Goal: Task Accomplishment & Management: Use online tool/utility

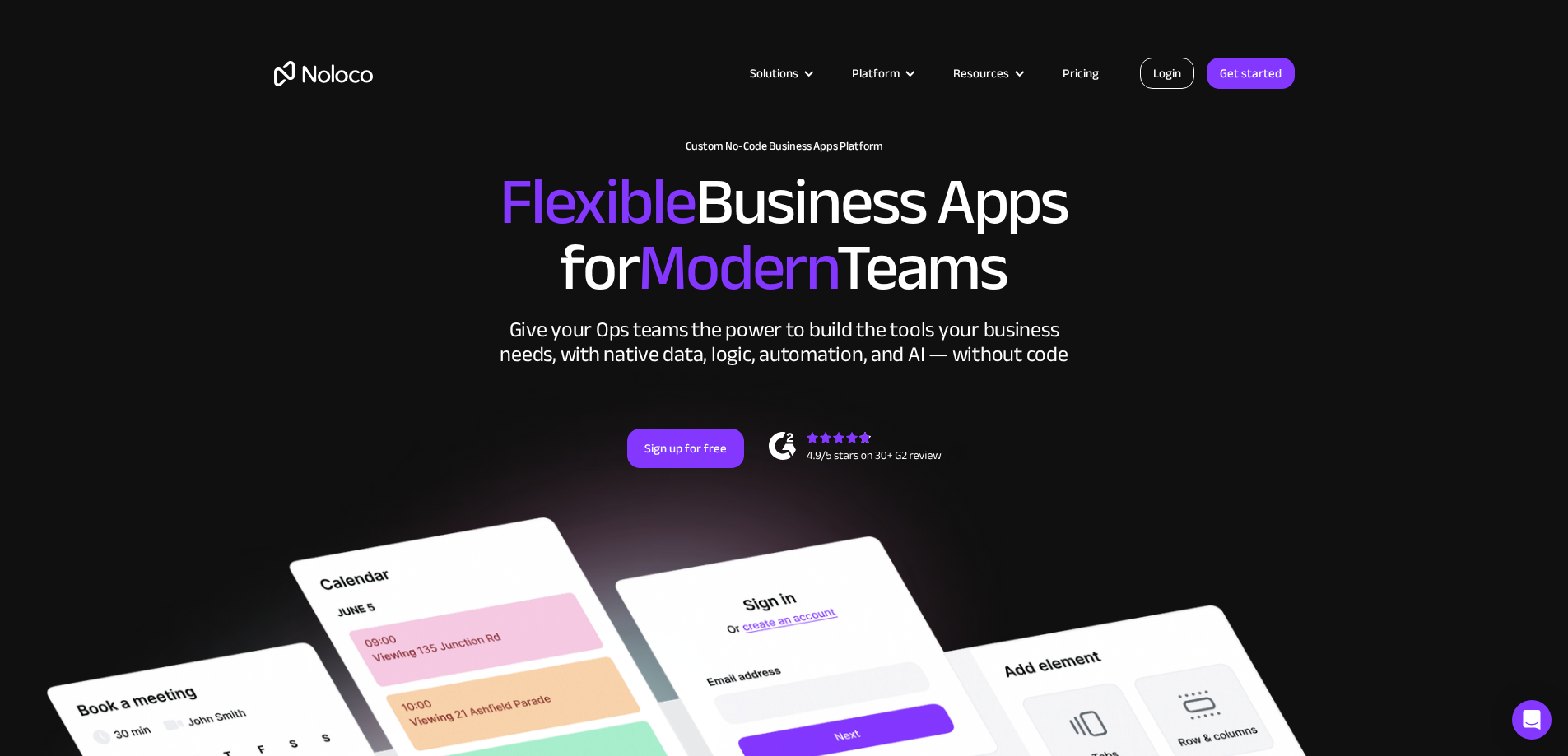
click at [1174, 68] on link "Login" at bounding box center [1168, 73] width 54 height 31
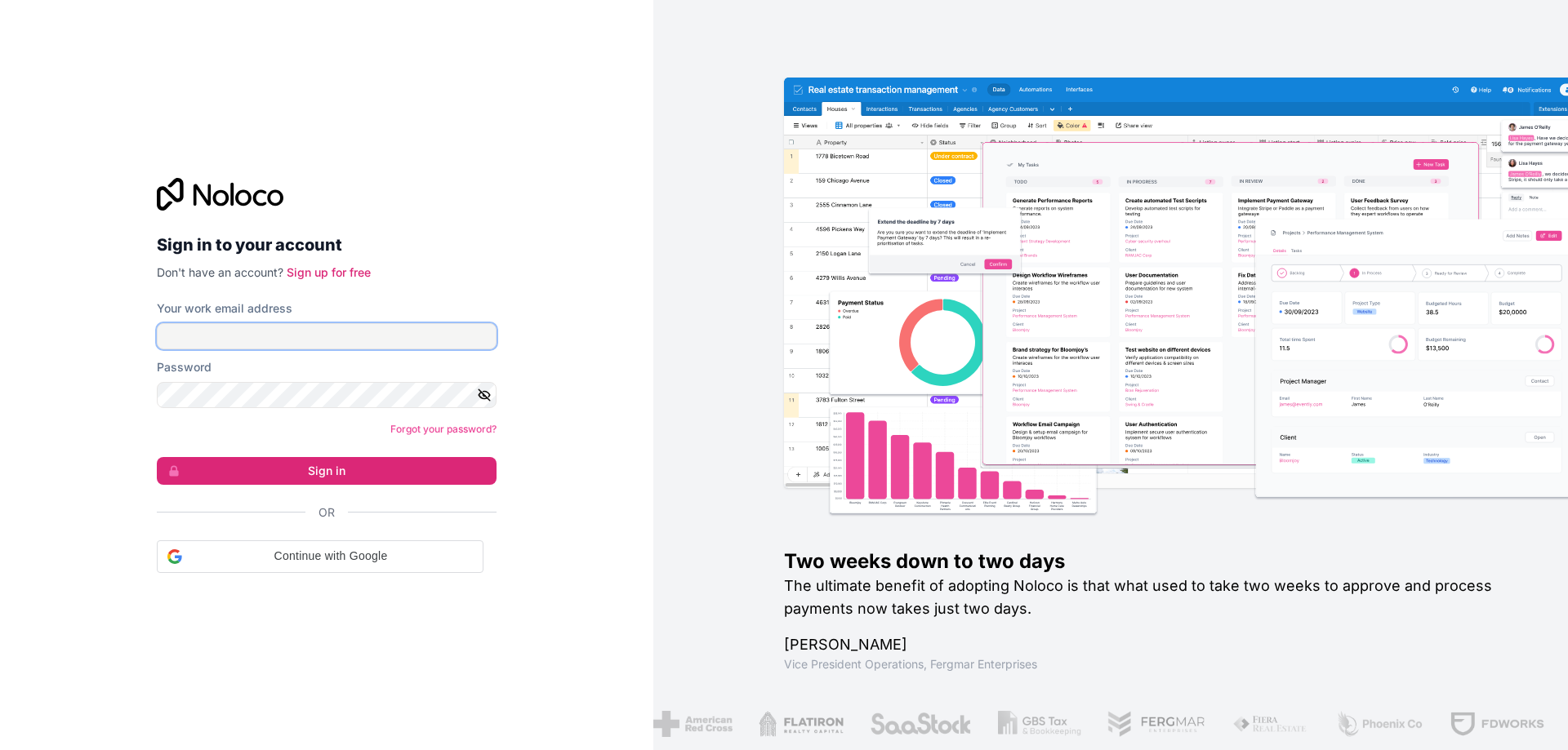
click at [195, 331] on input "Your work email address" at bounding box center [326, 336] width 340 height 26
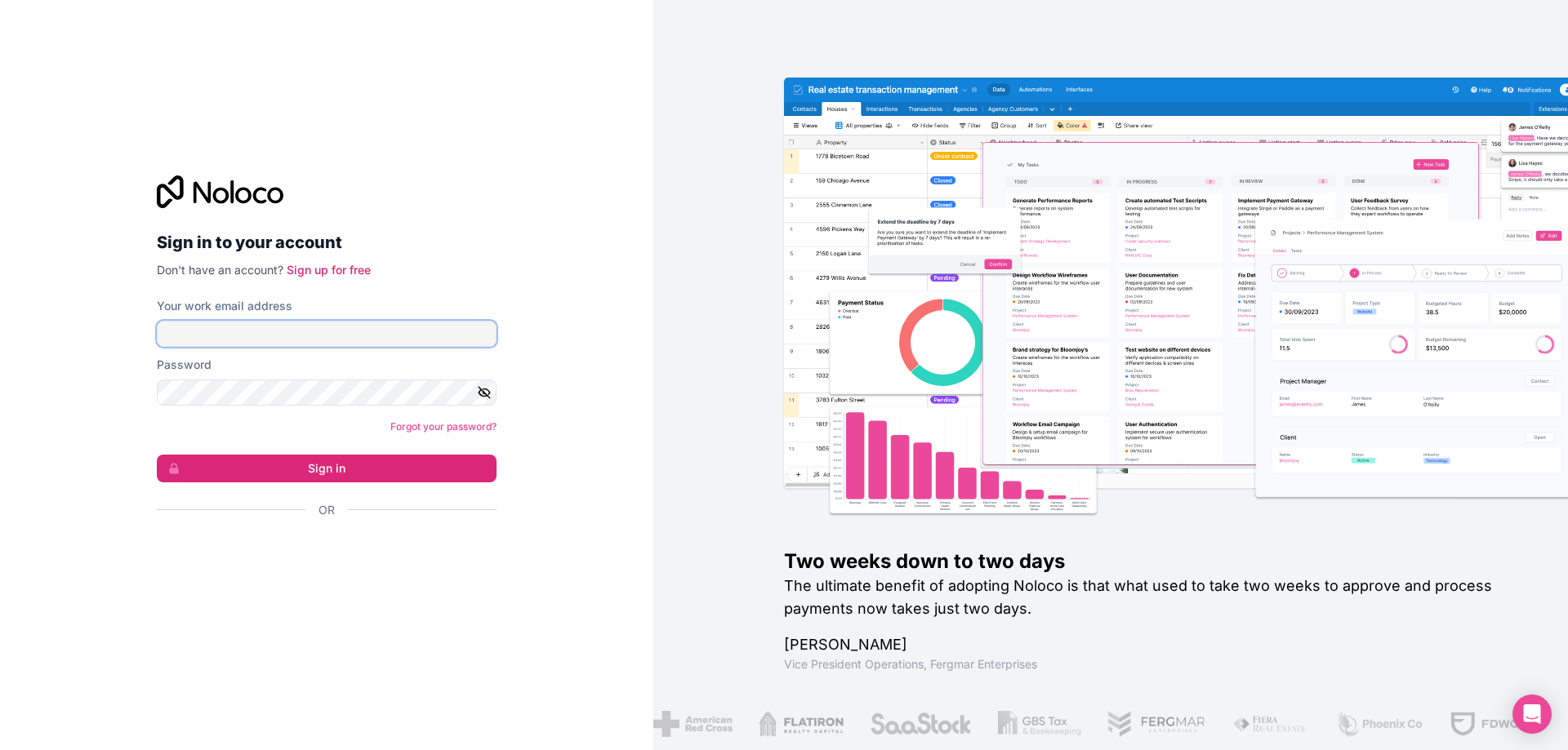
type input "[PERSON_NAME][EMAIL_ADDRESS][PERSON_NAME][DOMAIN_NAME]"
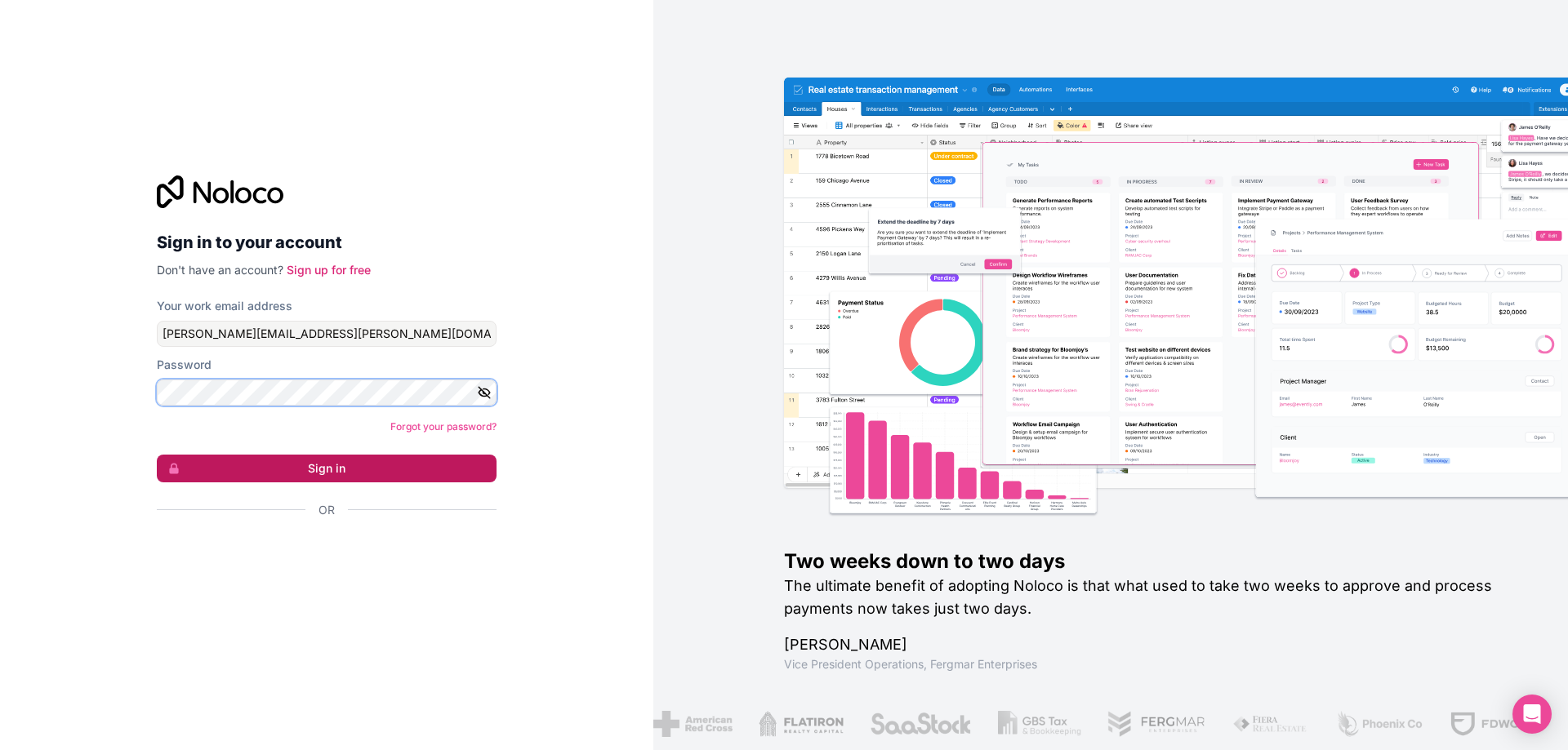
click at [157, 454] on button "Sign in" at bounding box center [326, 468] width 340 height 28
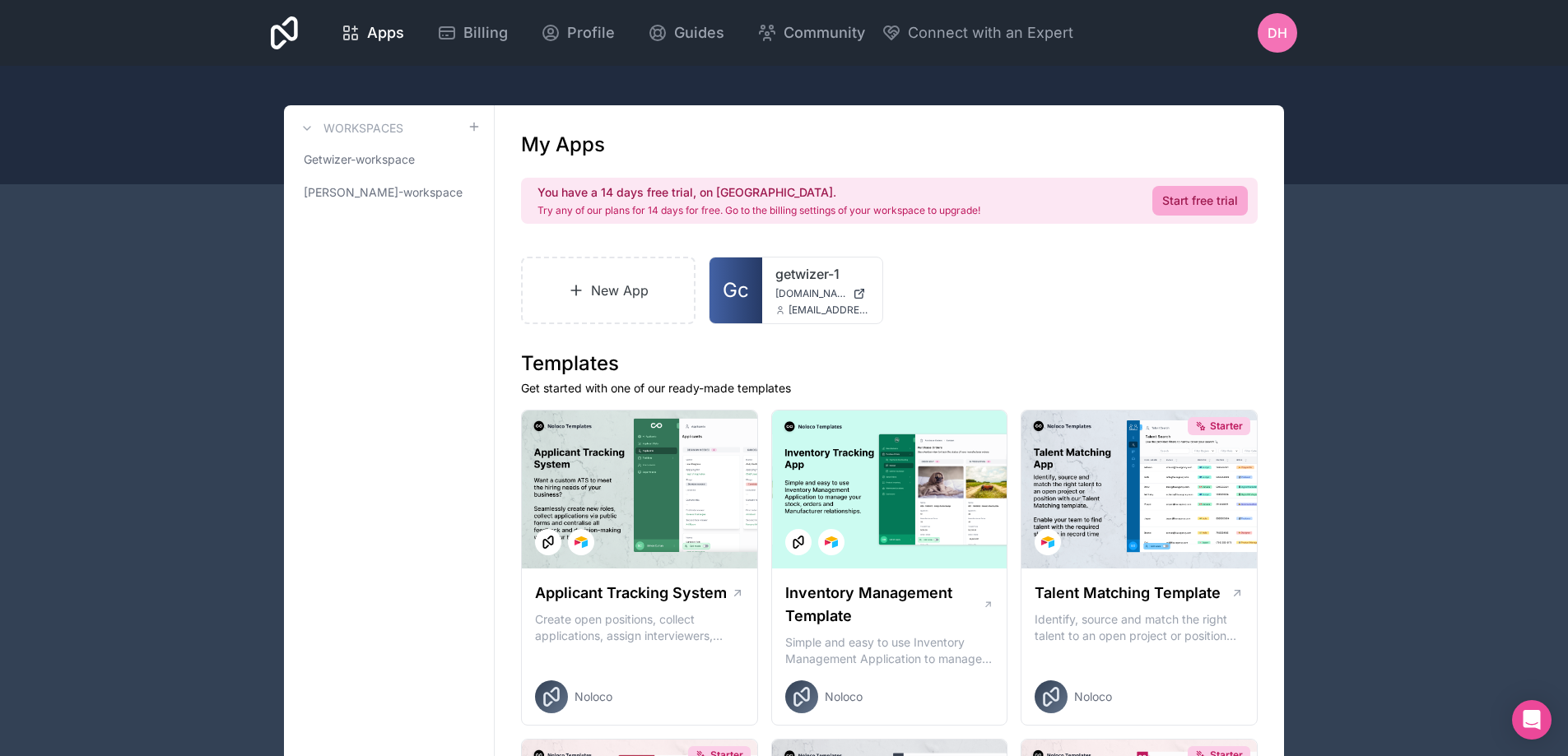
click at [1125, 287] on div "New App Gc getwizer-1 [DOMAIN_NAME] [DOMAIN_NAME][EMAIL_ADDRESS][DOMAIN_NAME]" at bounding box center [890, 290] width 737 height 68
click at [795, 289] on span "[DOMAIN_NAME]" at bounding box center [811, 294] width 70 height 14
click at [804, 269] on link "getwizer-1" at bounding box center [822, 274] width 94 height 19
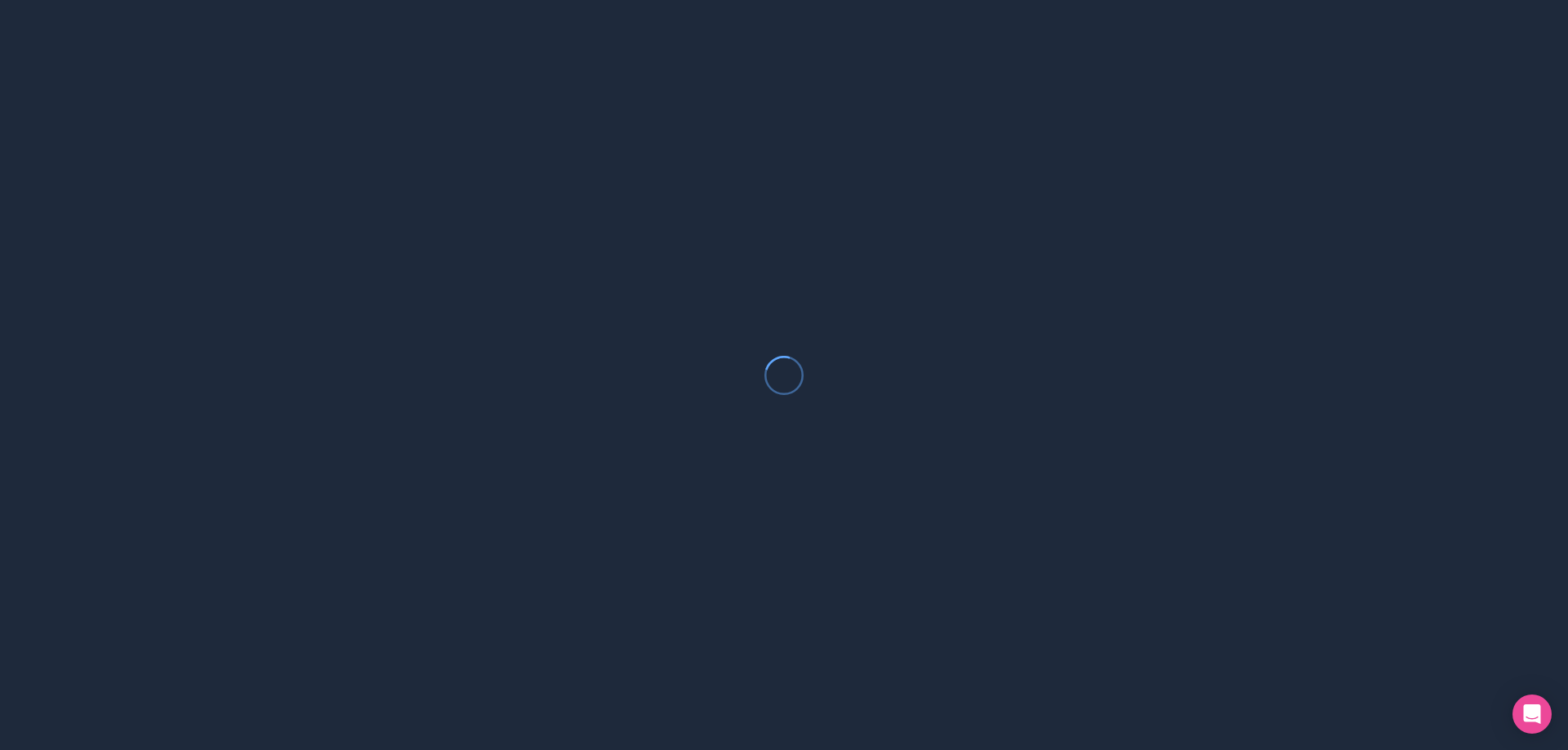
click at [582, 386] on div at bounding box center [784, 375] width 1568 height 750
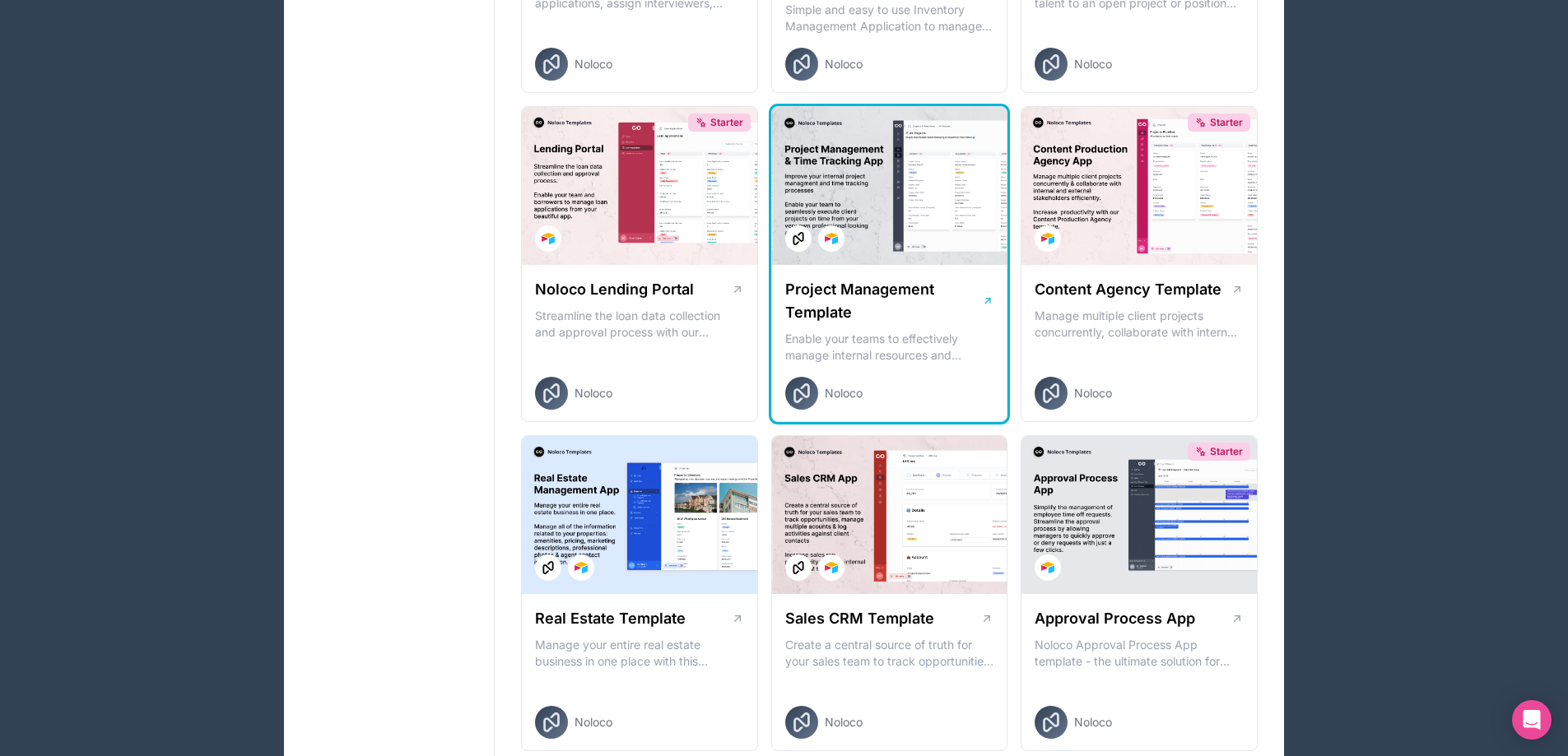
scroll to position [658, 0]
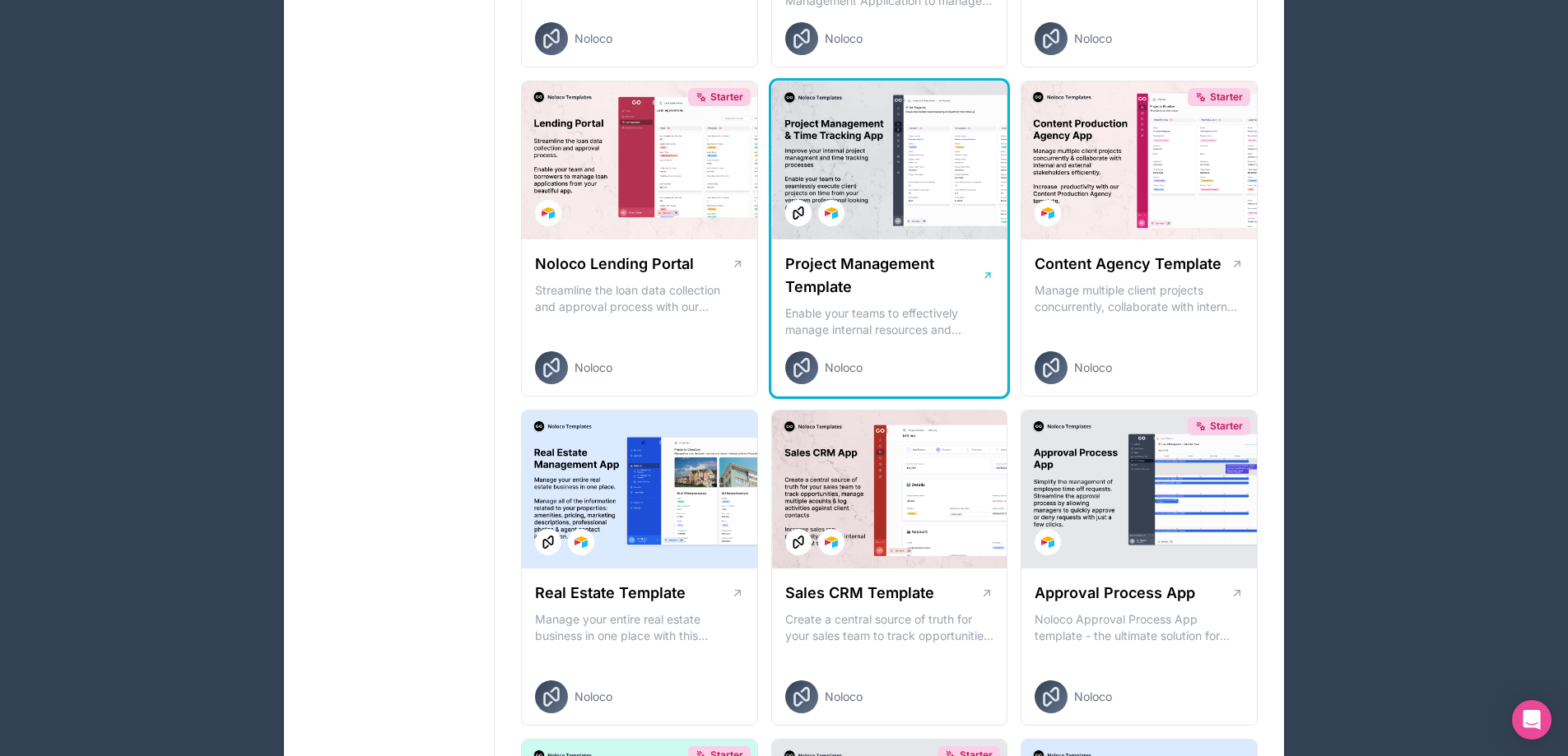
click at [920, 294] on h1 "Project Management Template" at bounding box center [884, 276] width 197 height 46
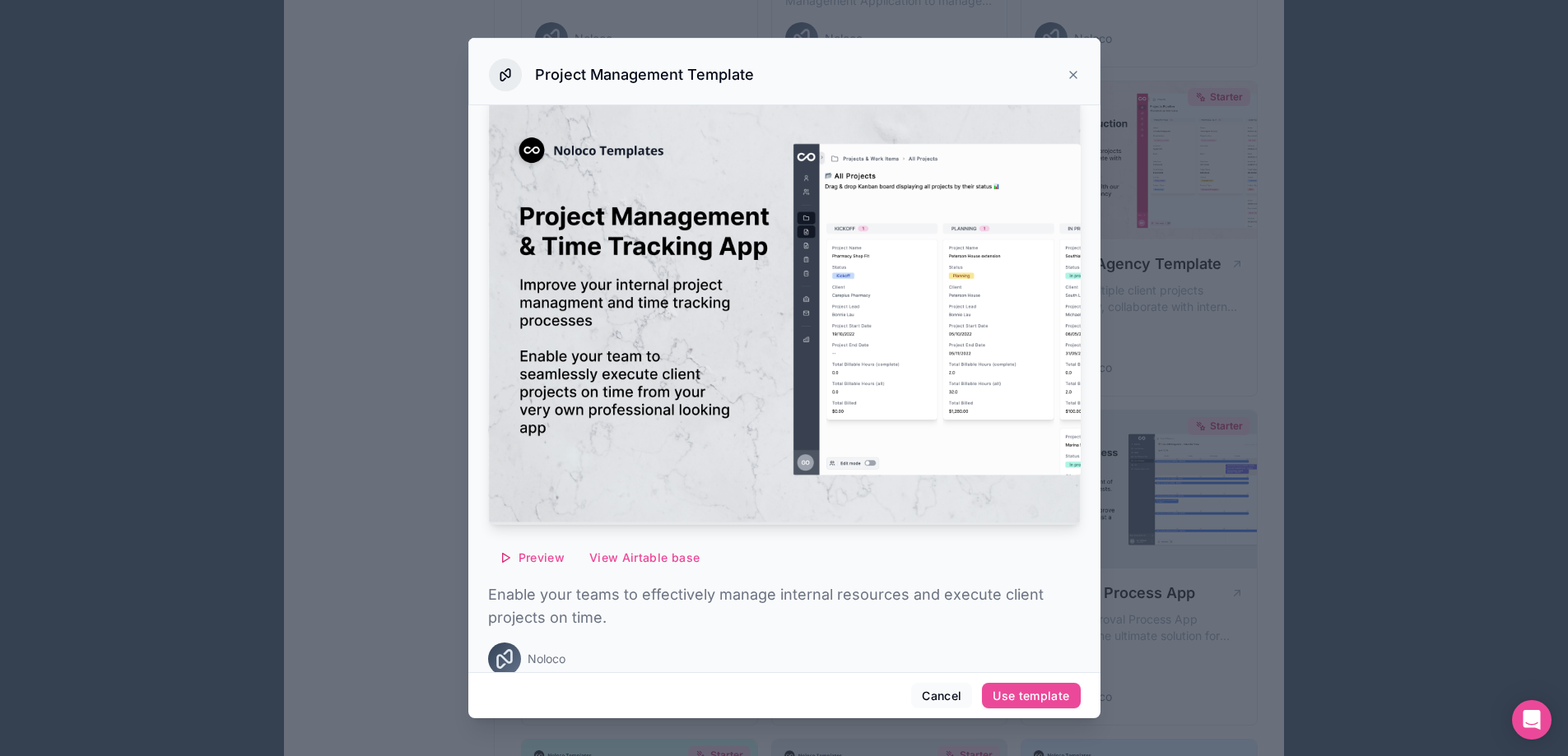
scroll to position [39, 0]
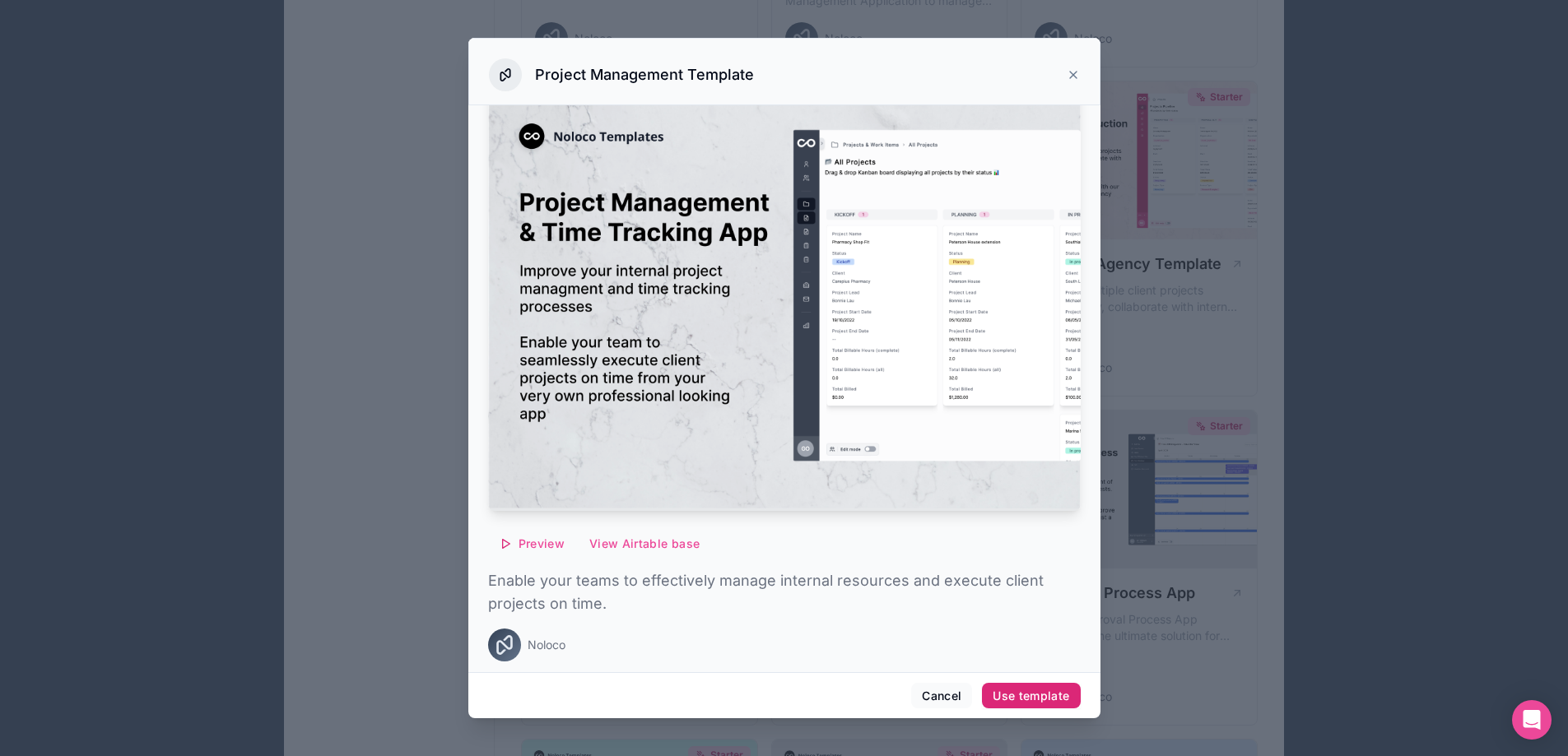
click at [1011, 688] on div "Use template" at bounding box center [1031, 695] width 76 height 14
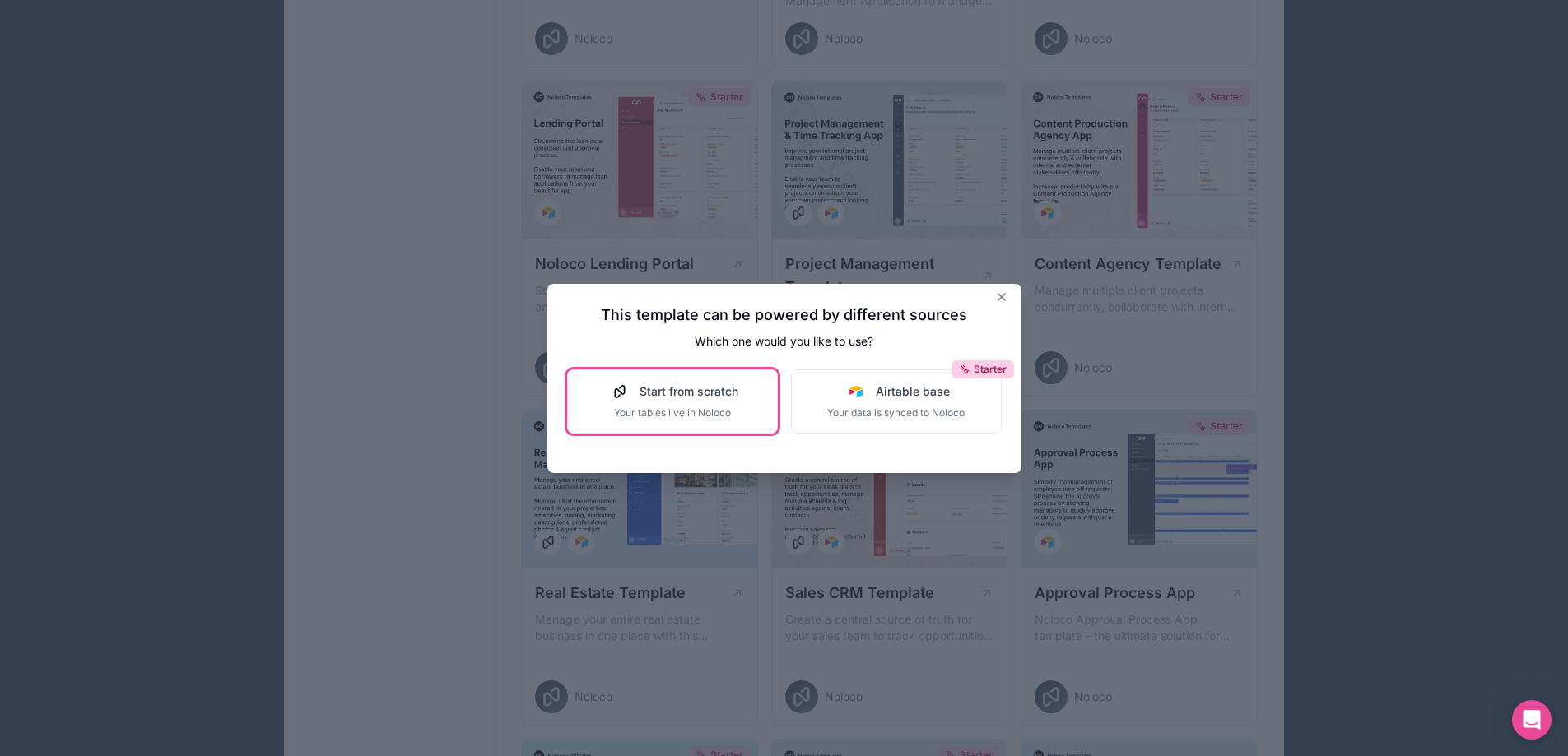
click at [671, 396] on span "Start from scratch" at bounding box center [689, 392] width 98 height 16
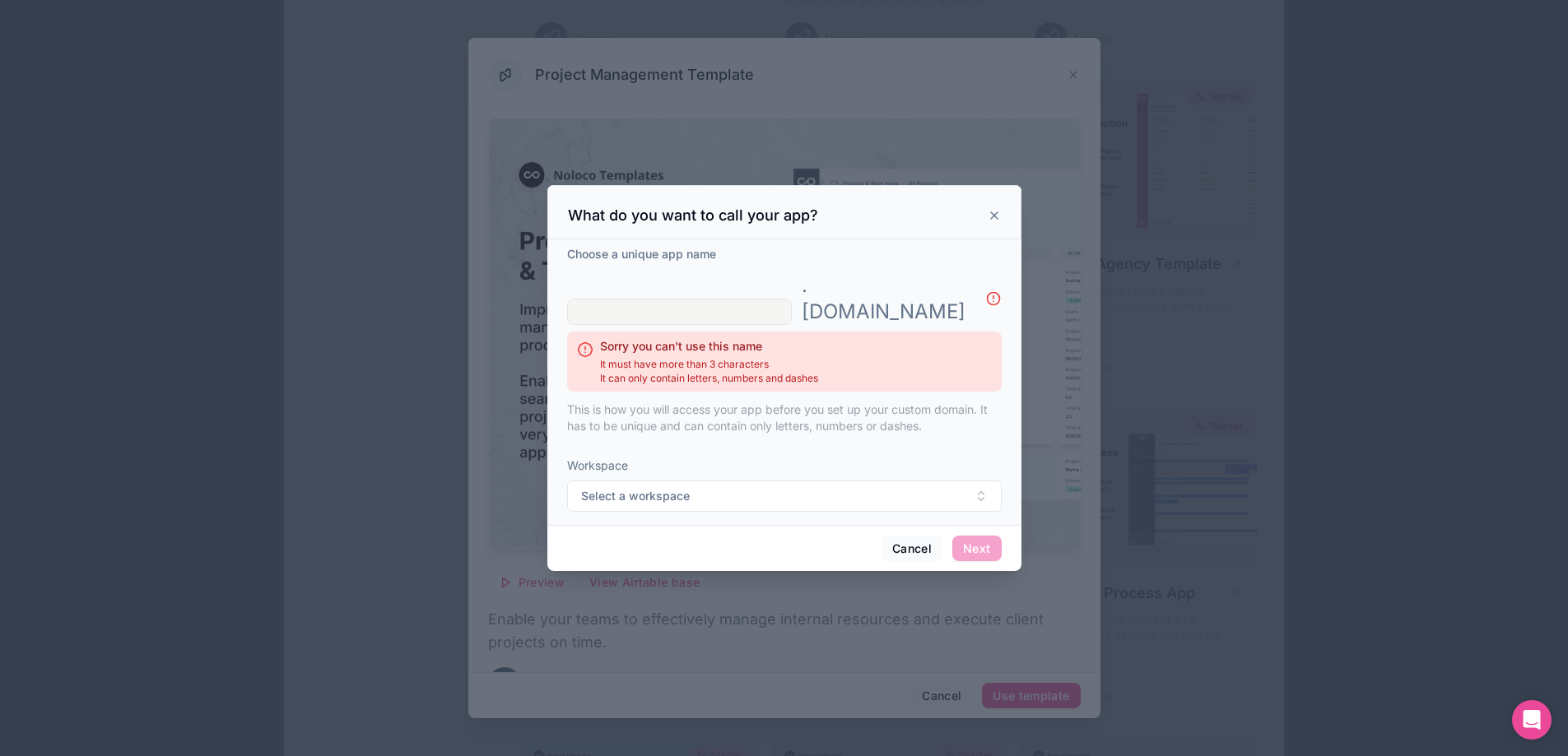
click at [722, 299] on input "text" at bounding box center [679, 311] width 225 height 26
type input "d"
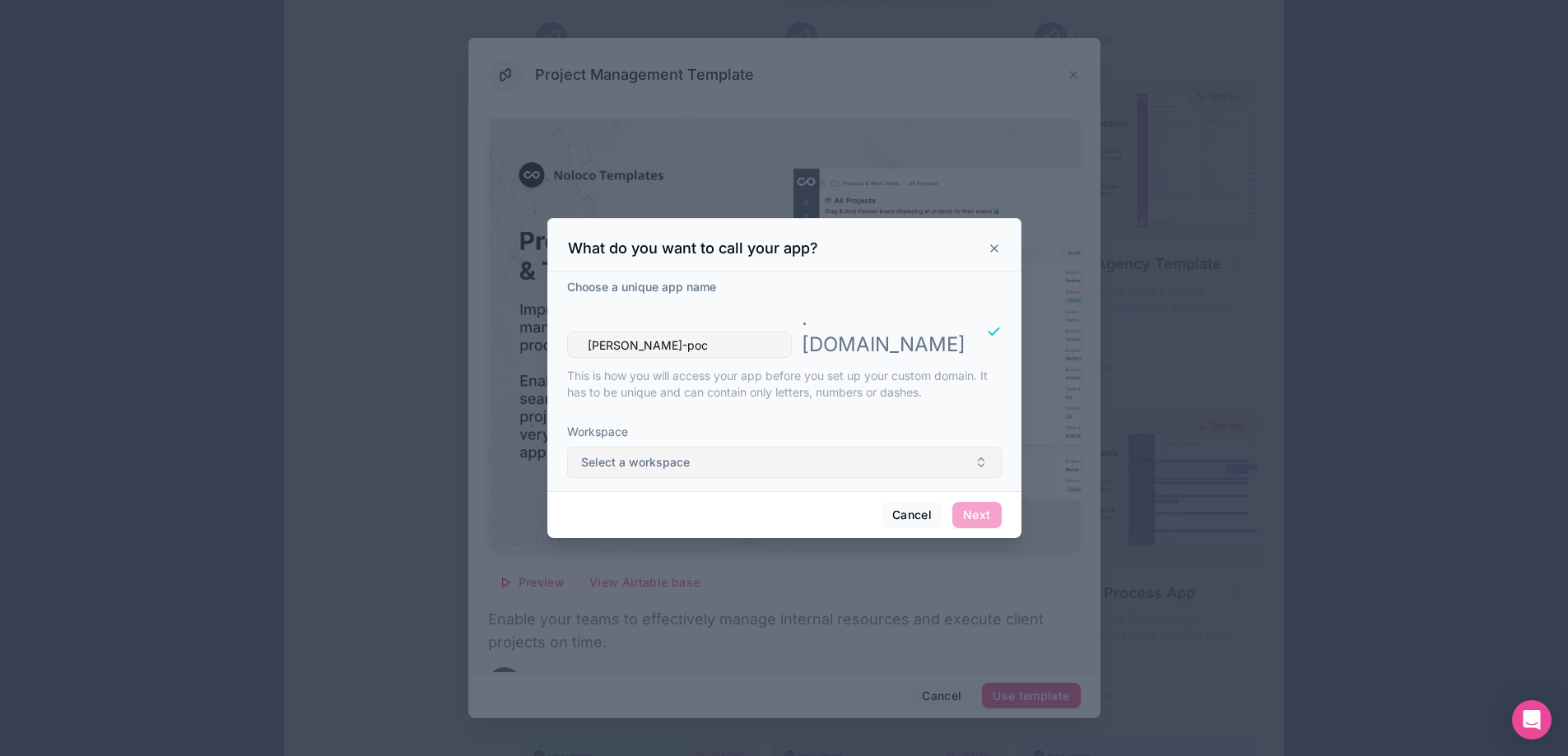
type input "[PERSON_NAME]-poc"
click at [811, 446] on button "Select a workspace" at bounding box center [784, 462] width 434 height 31
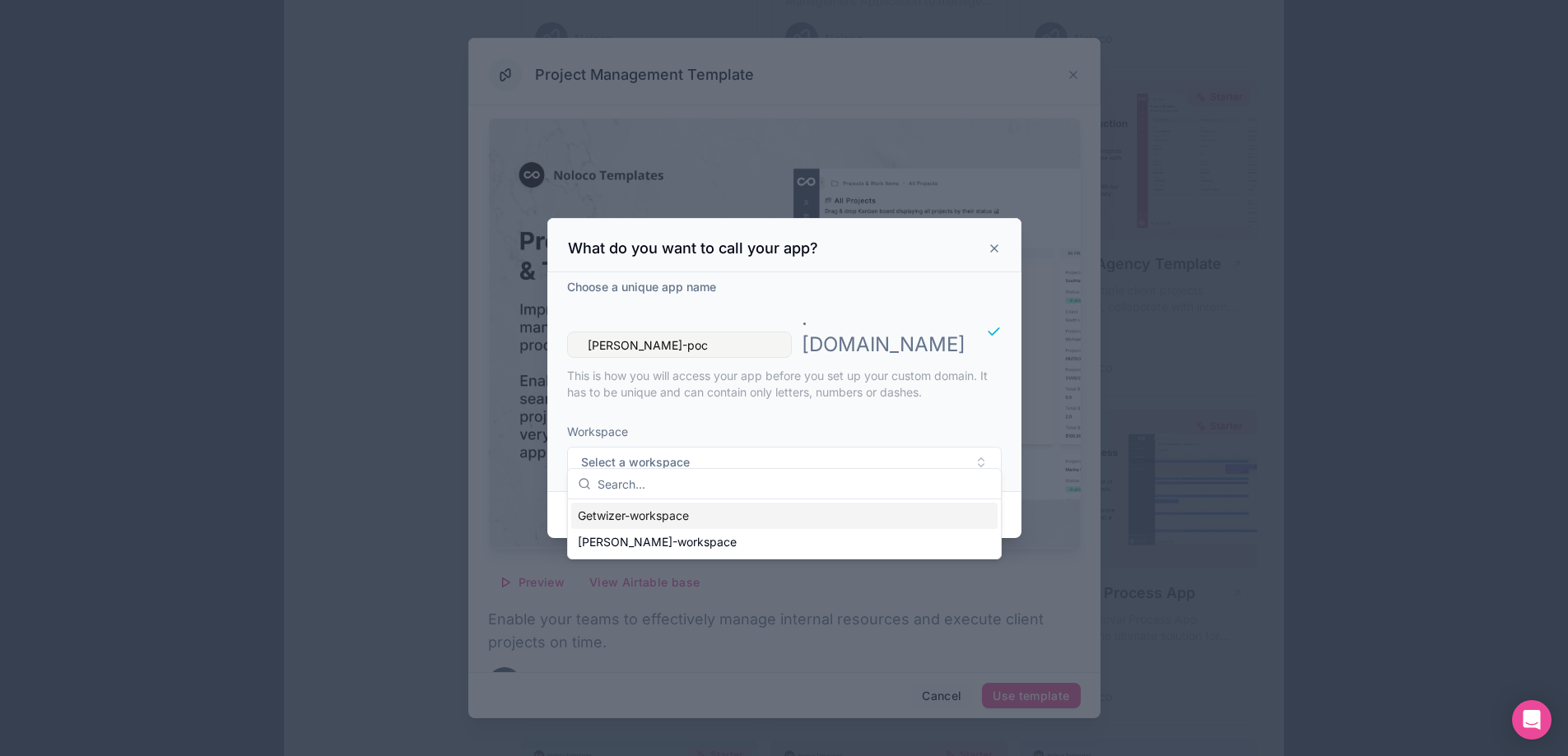
click at [687, 519] on div "Getwizer-workspace" at bounding box center [784, 515] width 426 height 26
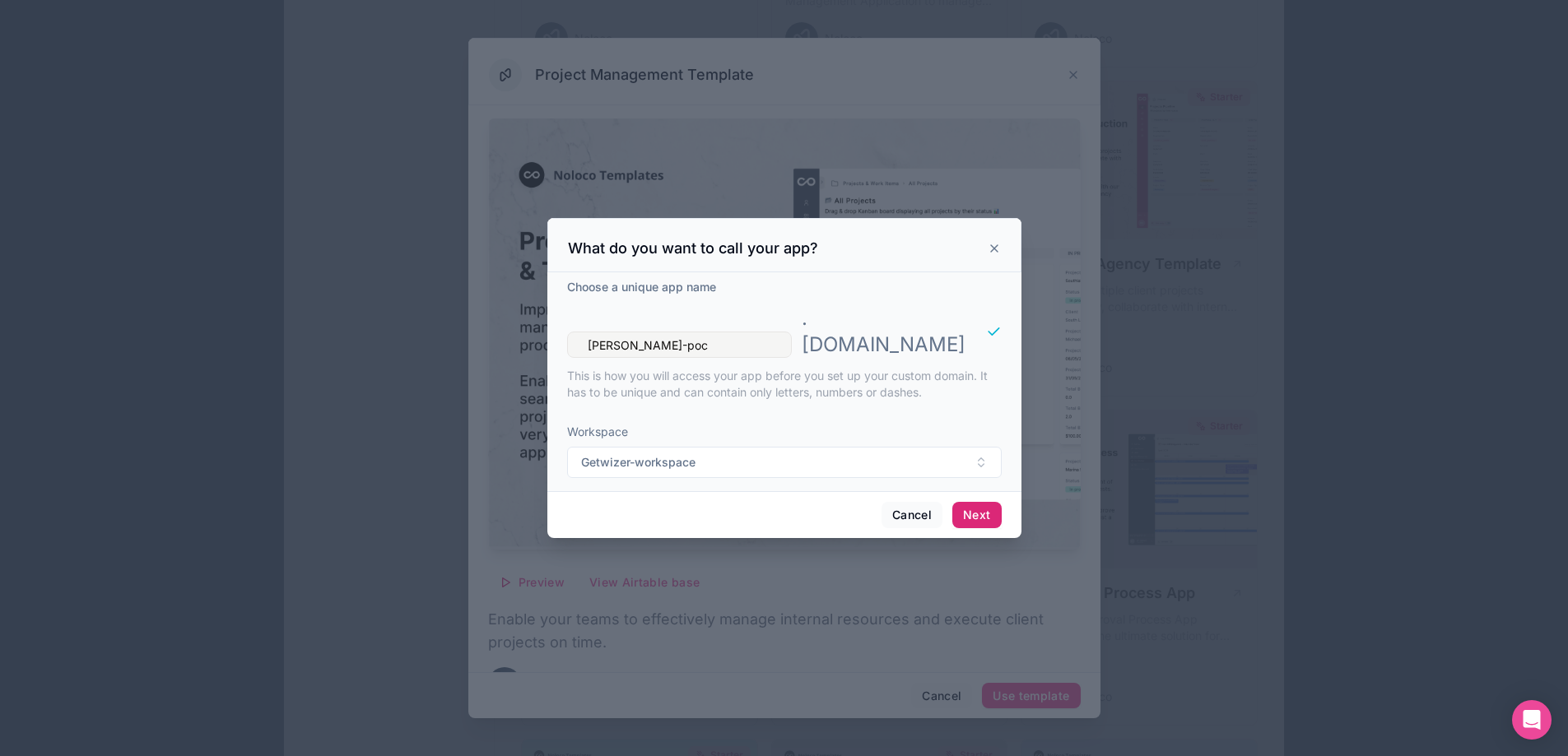
click at [988, 501] on button "Next" at bounding box center [977, 514] width 48 height 26
